Goal: Browse casually: Explore the website without a specific task or goal

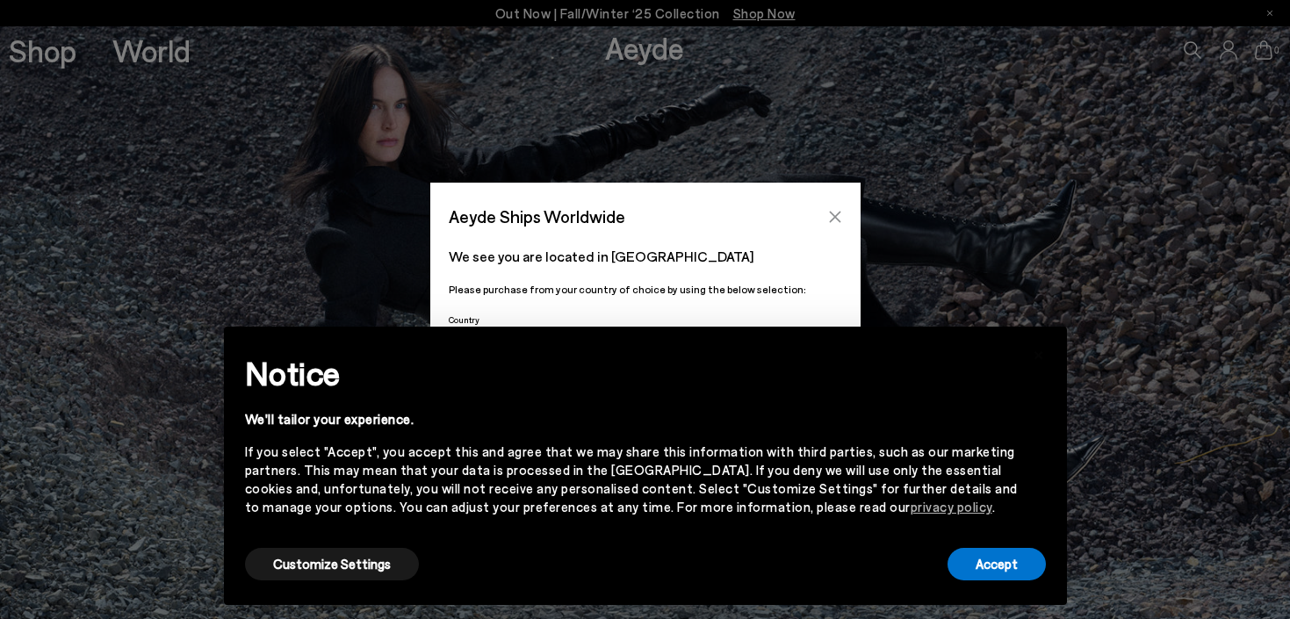
click at [830, 216] on icon "Close" at bounding box center [835, 217] width 14 height 14
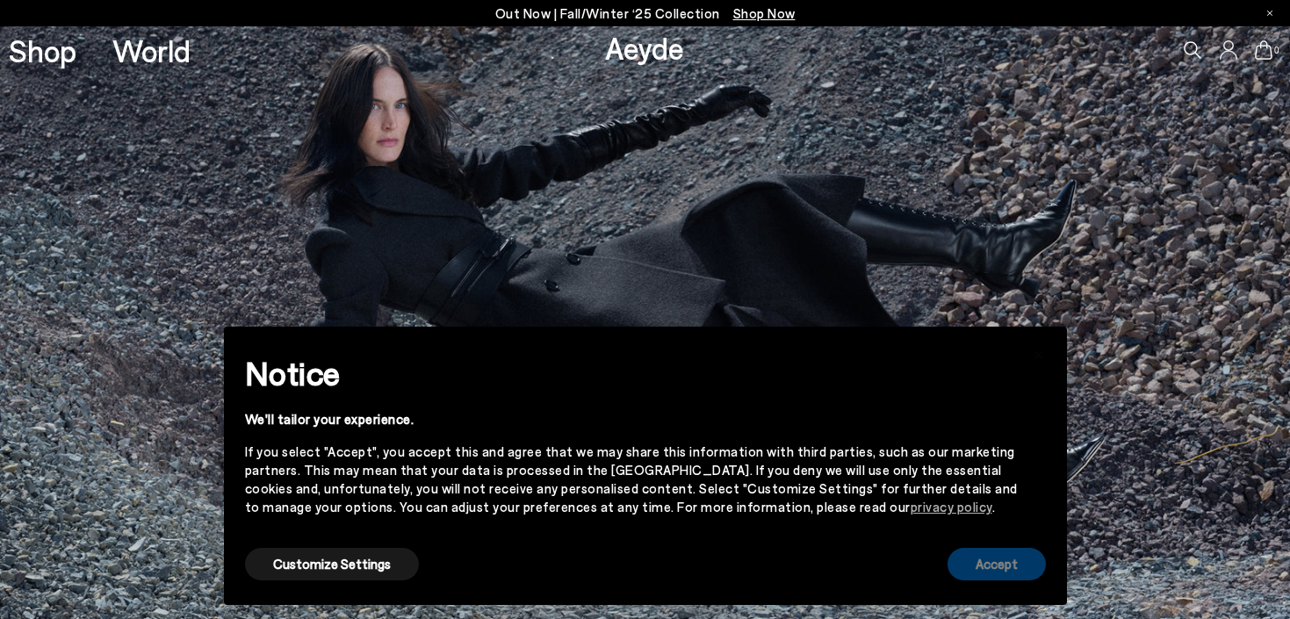
click at [974, 558] on button "Accept" at bounding box center [996, 564] width 98 height 32
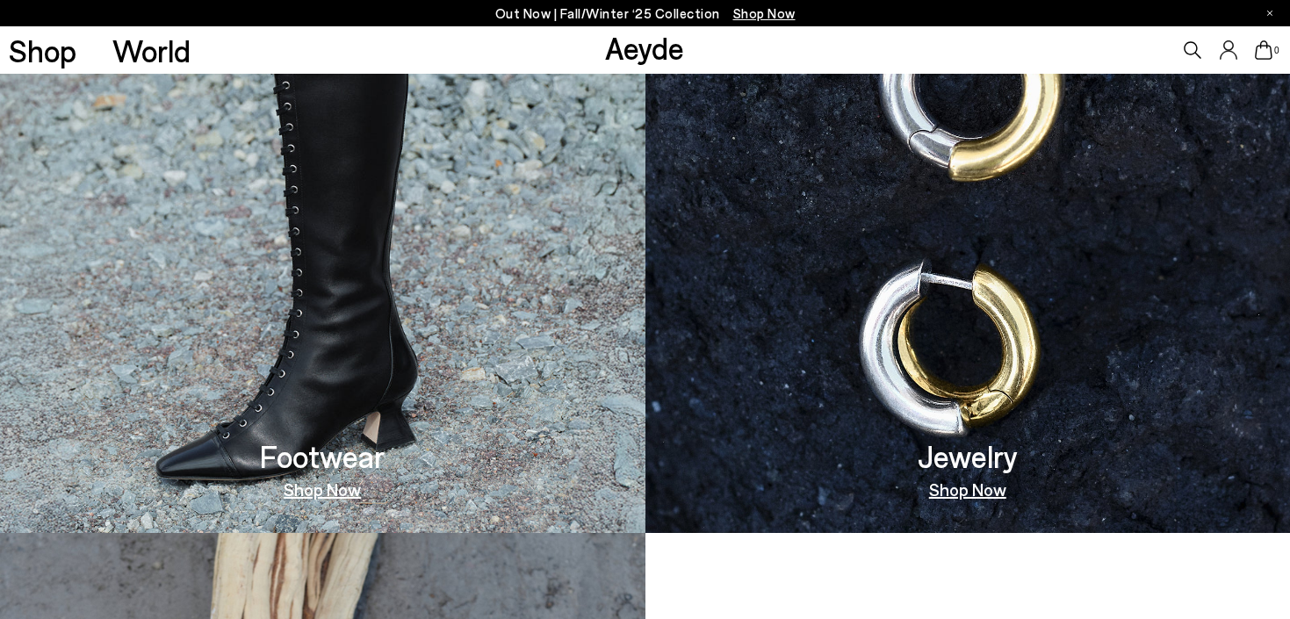
scroll to position [1023, 0]
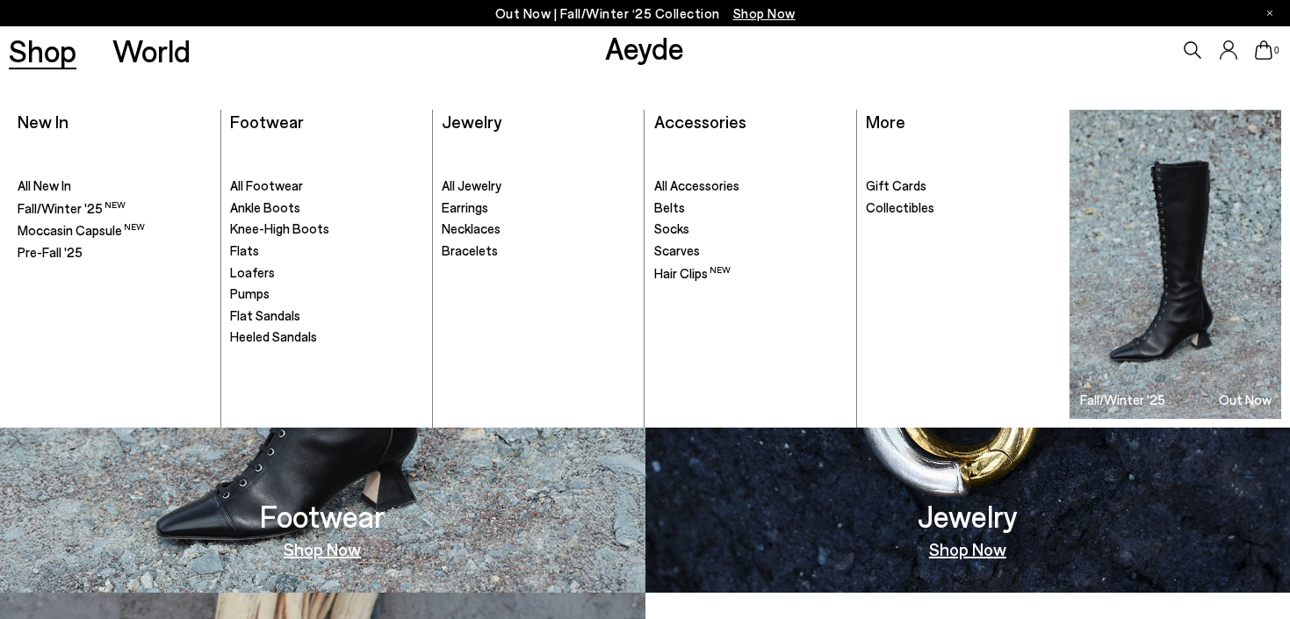
click at [46, 59] on link "Shop" at bounding box center [43, 50] width 68 height 31
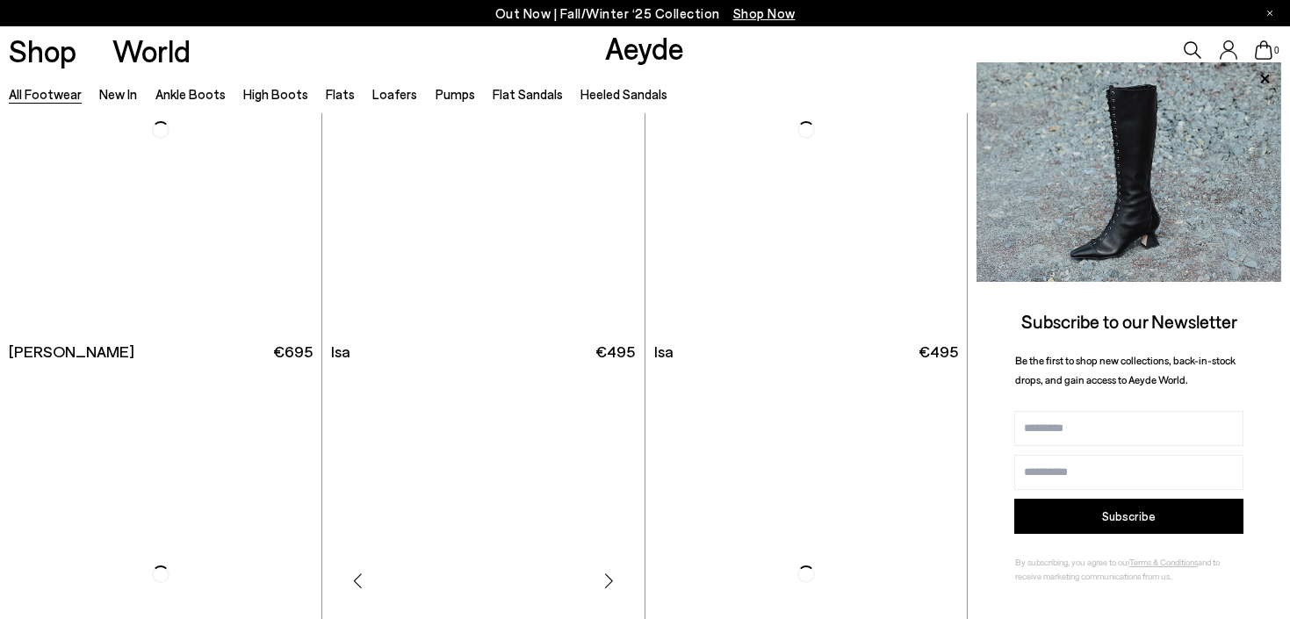
scroll to position [10981, 0]
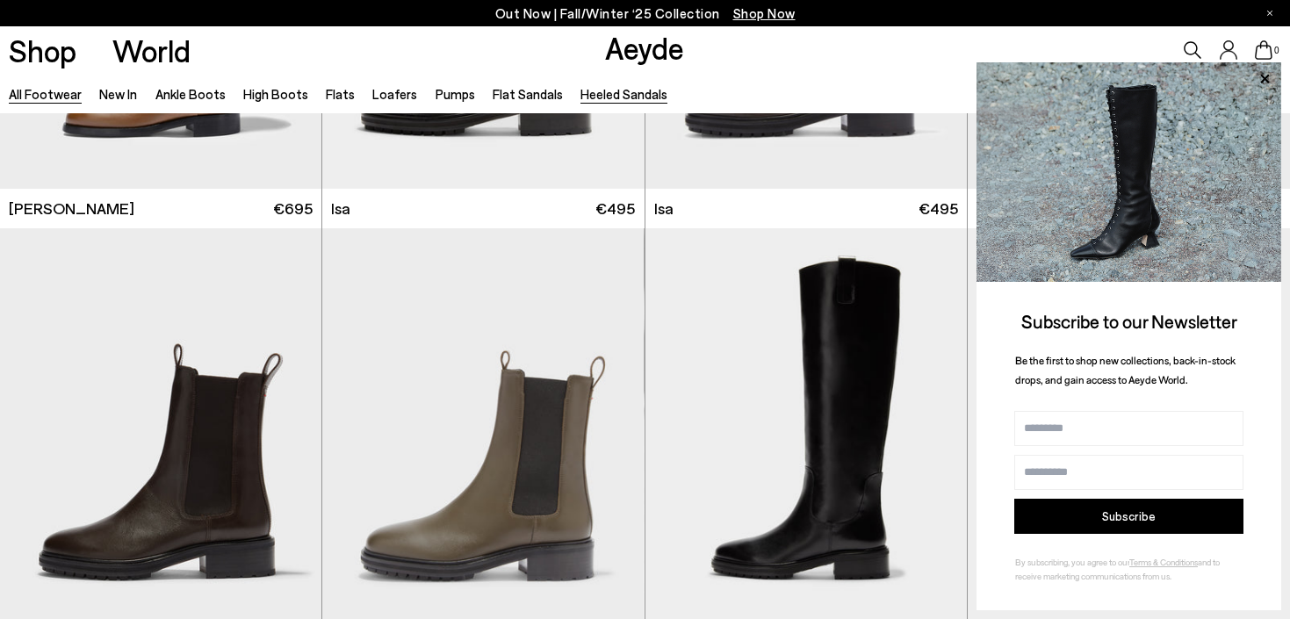
click at [582, 101] on link "Heeled Sandals" at bounding box center [623, 94] width 87 height 16
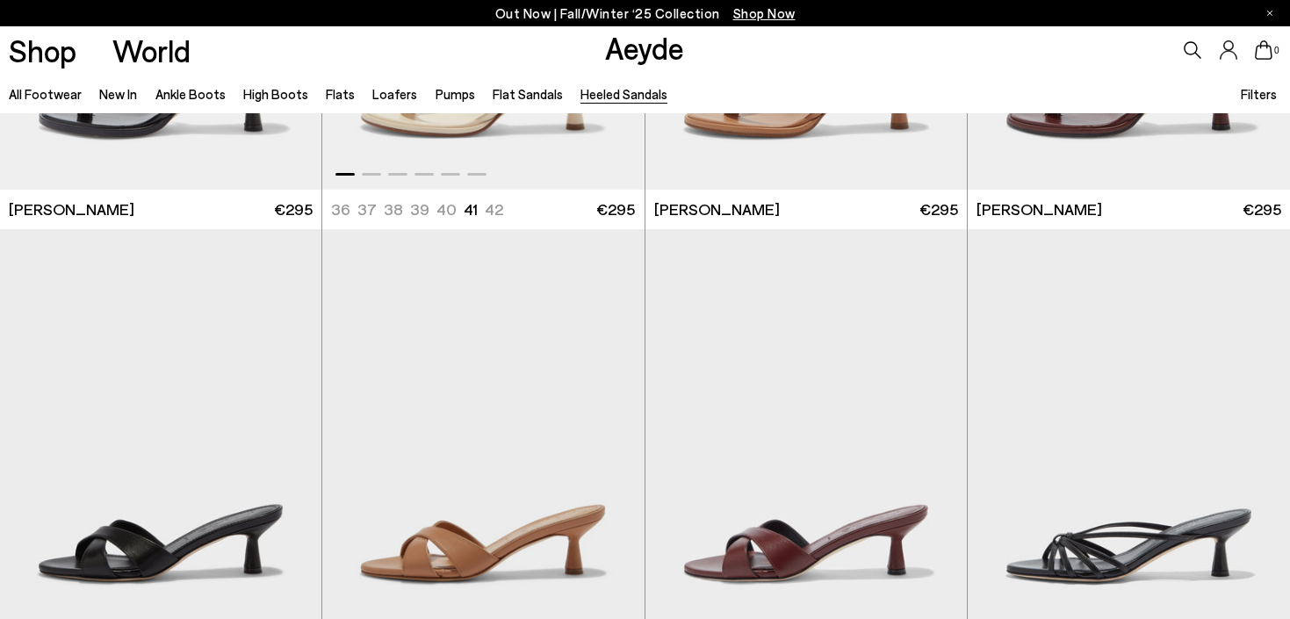
scroll to position [172, 0]
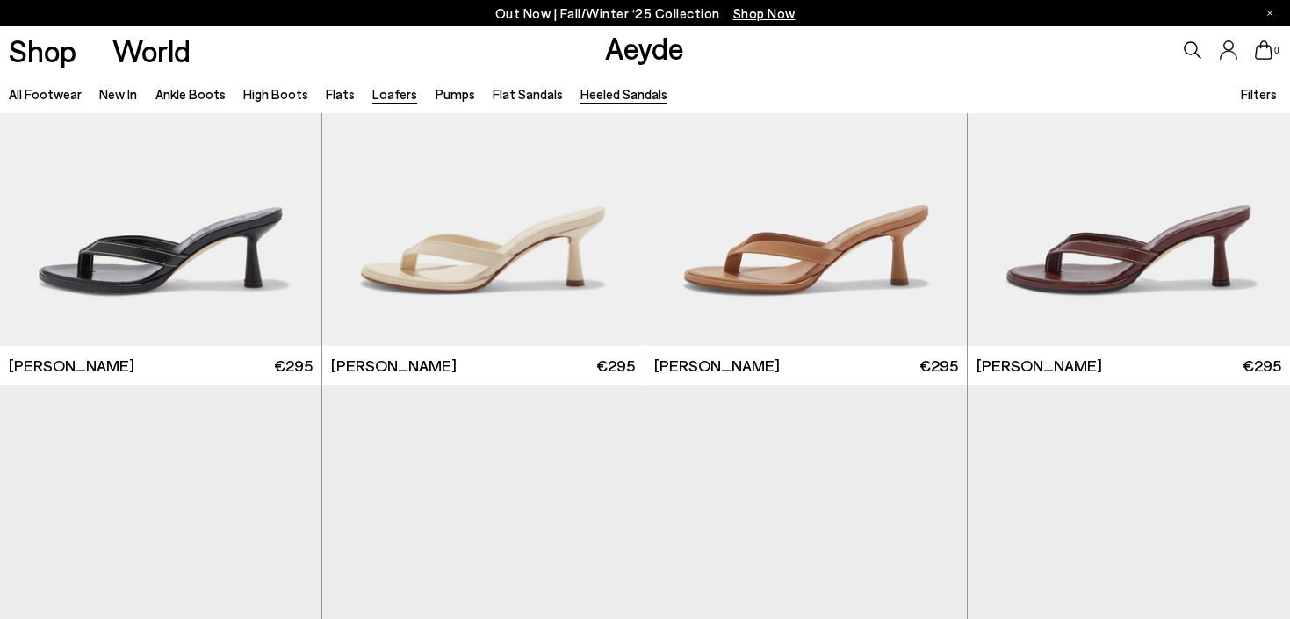
click at [384, 95] on link "Loafers" at bounding box center [394, 94] width 45 height 16
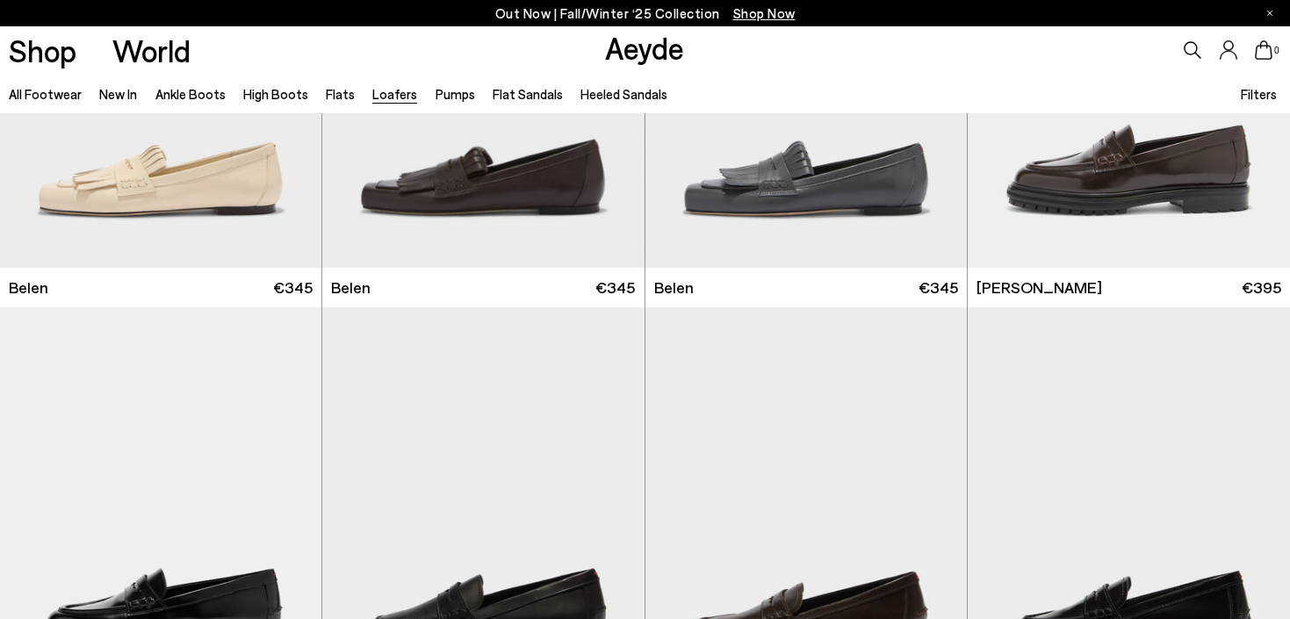
scroll to position [1254, 0]
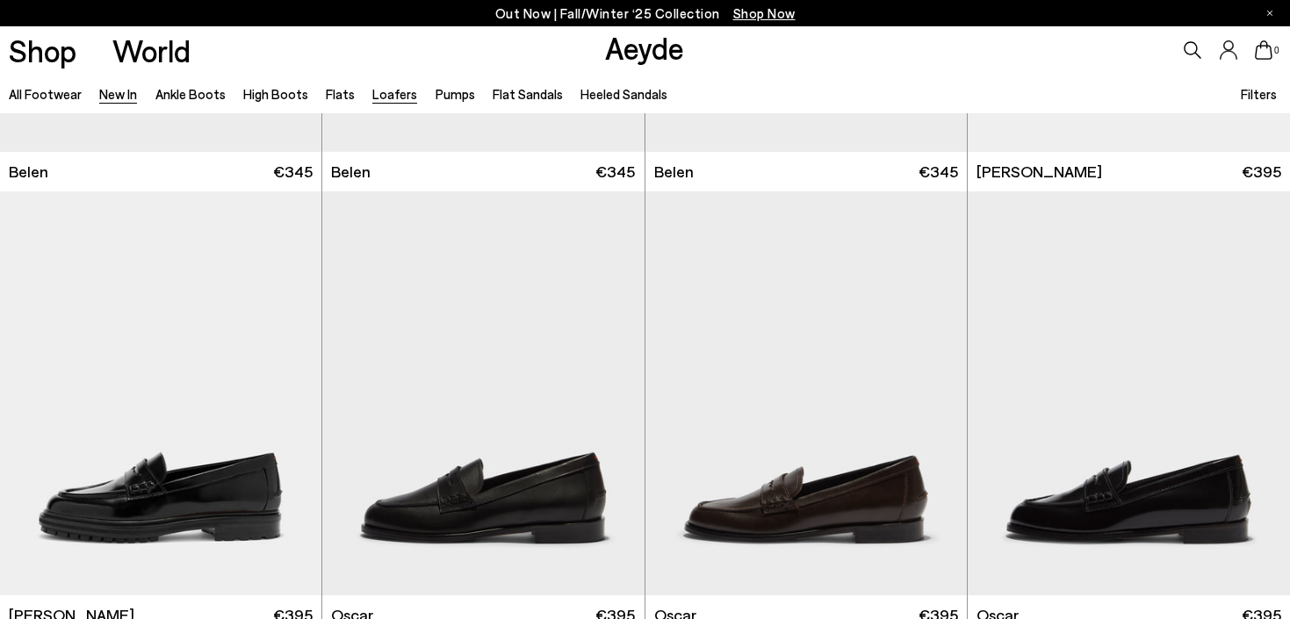
click at [116, 95] on link "New In" at bounding box center [118, 94] width 38 height 16
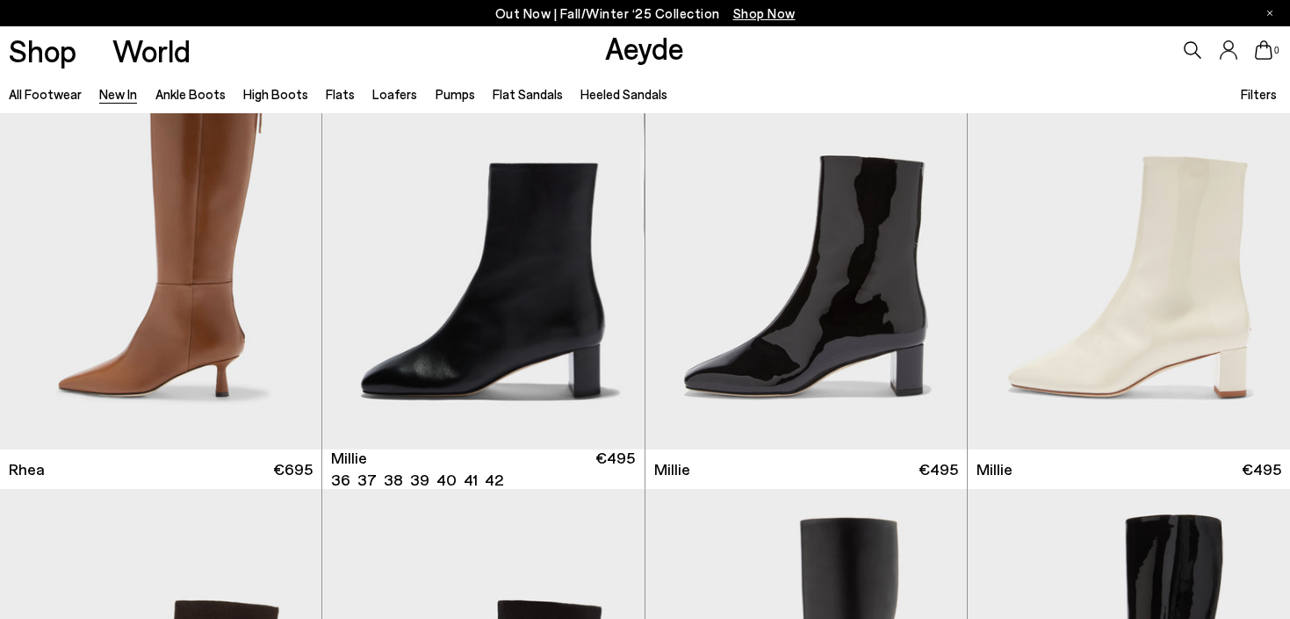
scroll to position [3845, 0]
